Goal: Transaction & Acquisition: Purchase product/service

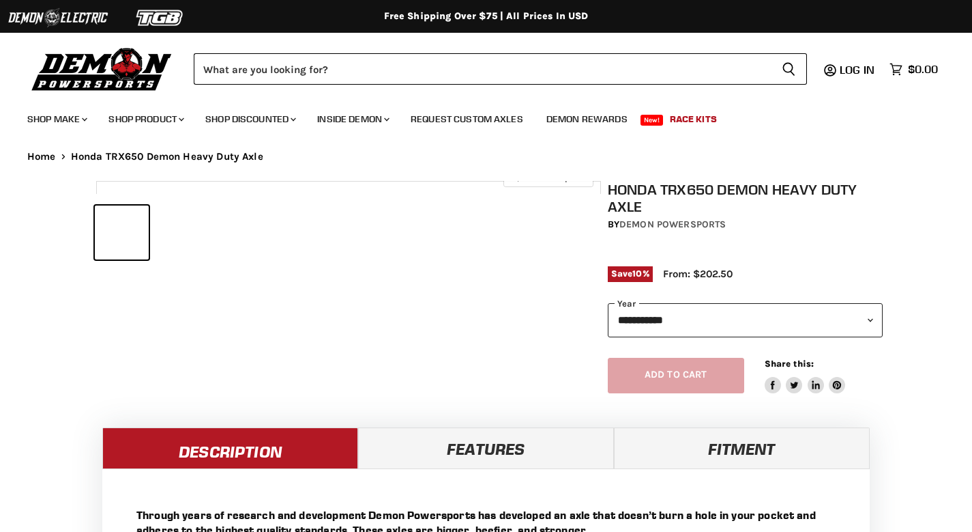
select select "******"
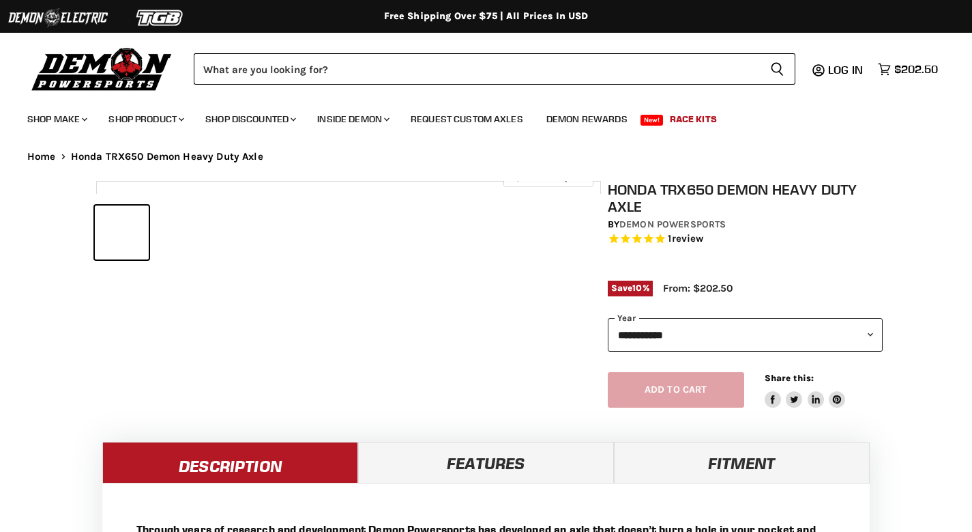
select select "******"
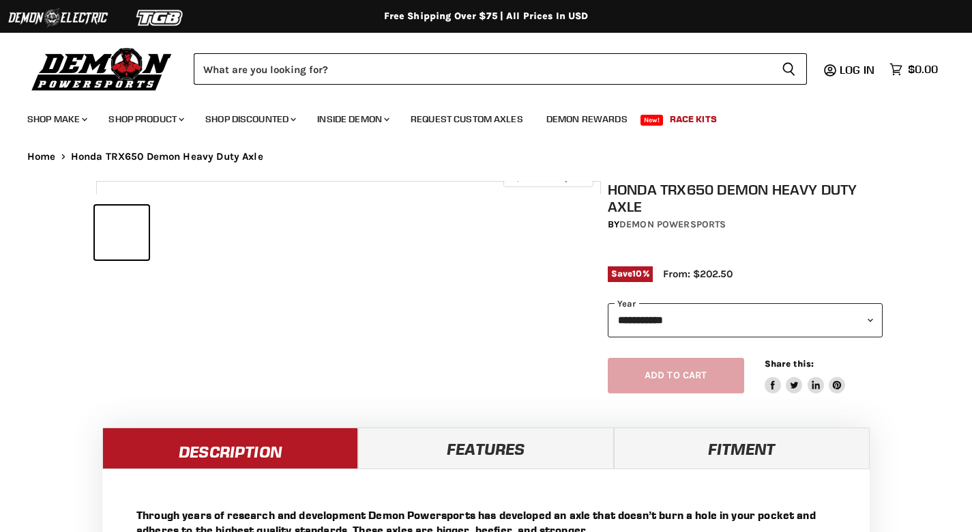
select select "******"
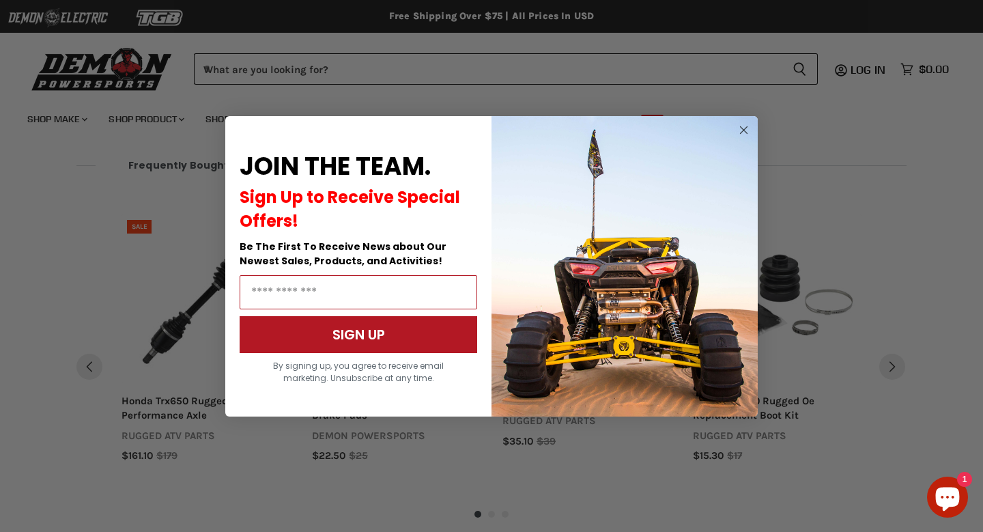
scroll to position [1300, 0]
